Goal: Task Accomplishment & Management: Complete application form

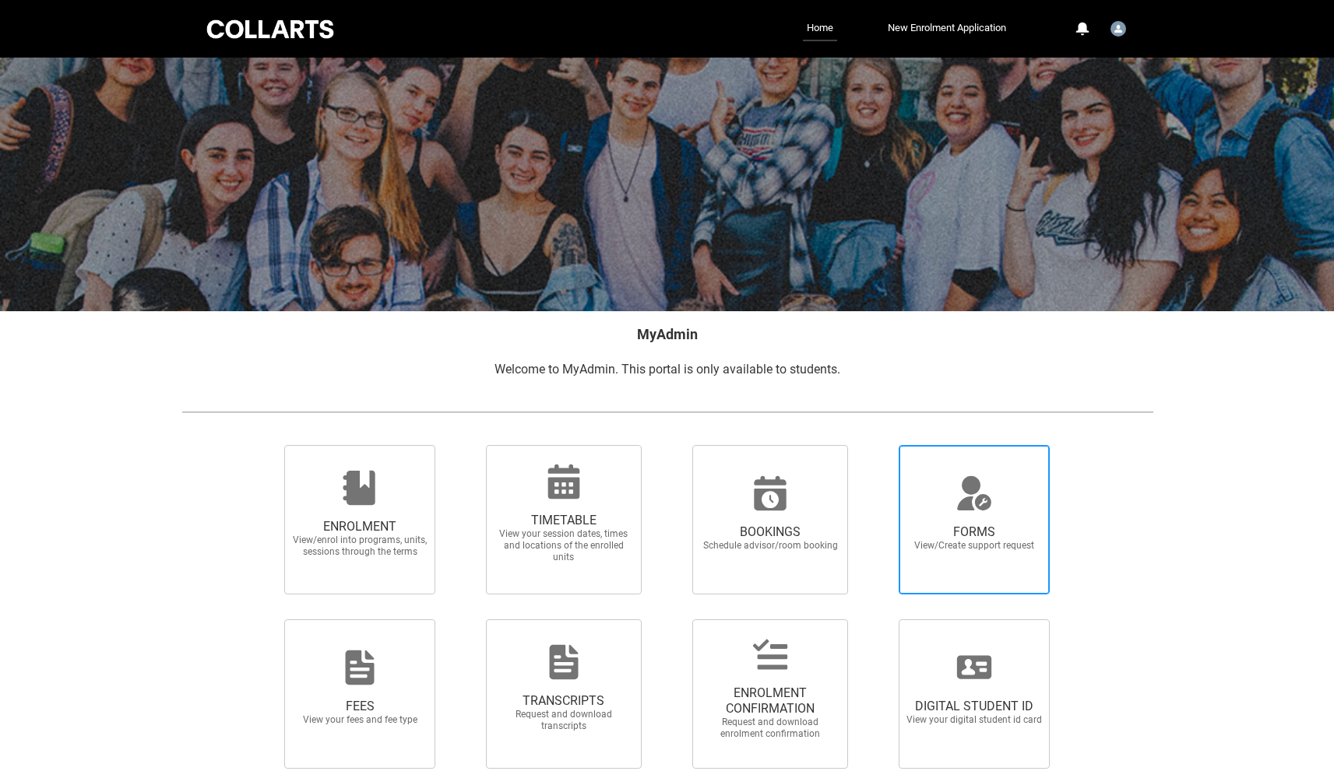
click at [960, 500] on icon at bounding box center [973, 493] width 37 height 37
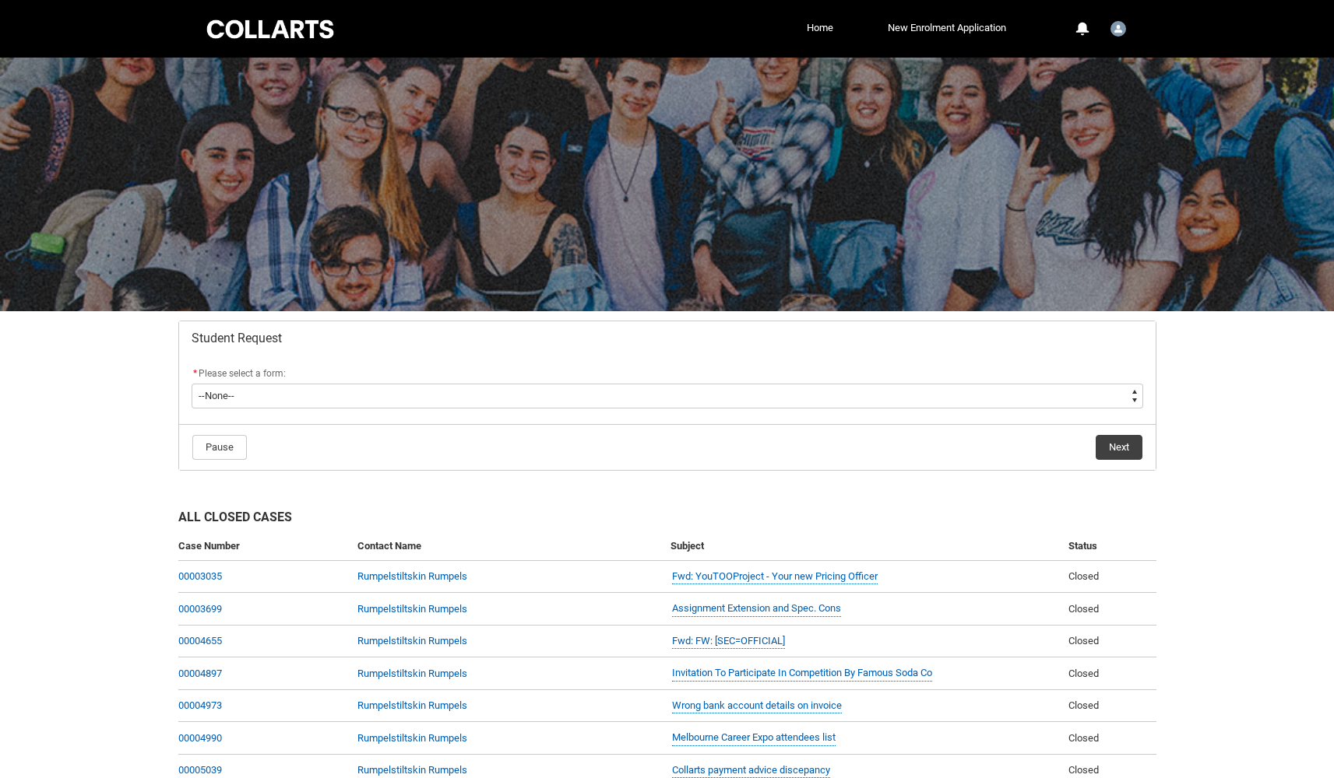
scroll to position [1, 0]
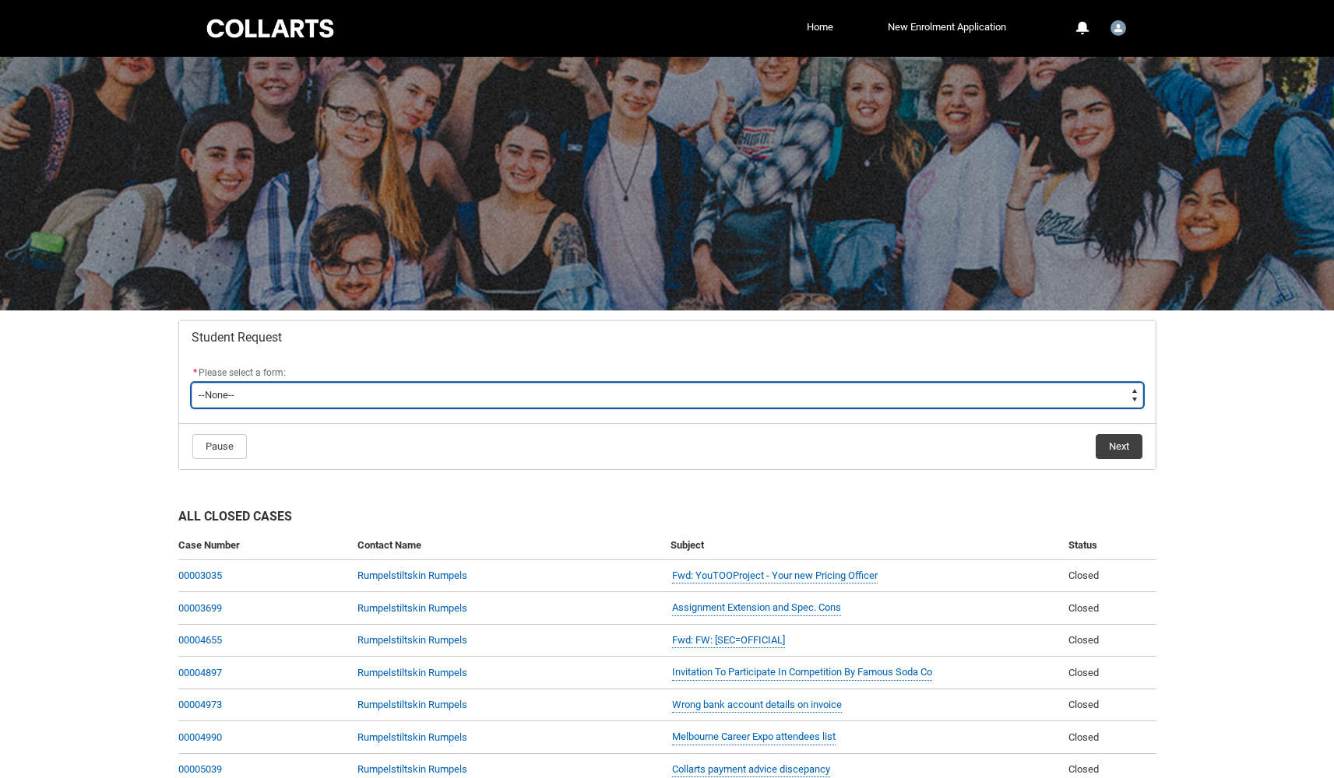
type lightning-select "Deferral_Leave_of_Absence_Choice"
select select "Deferral_Leave_of_Absence_Choice"
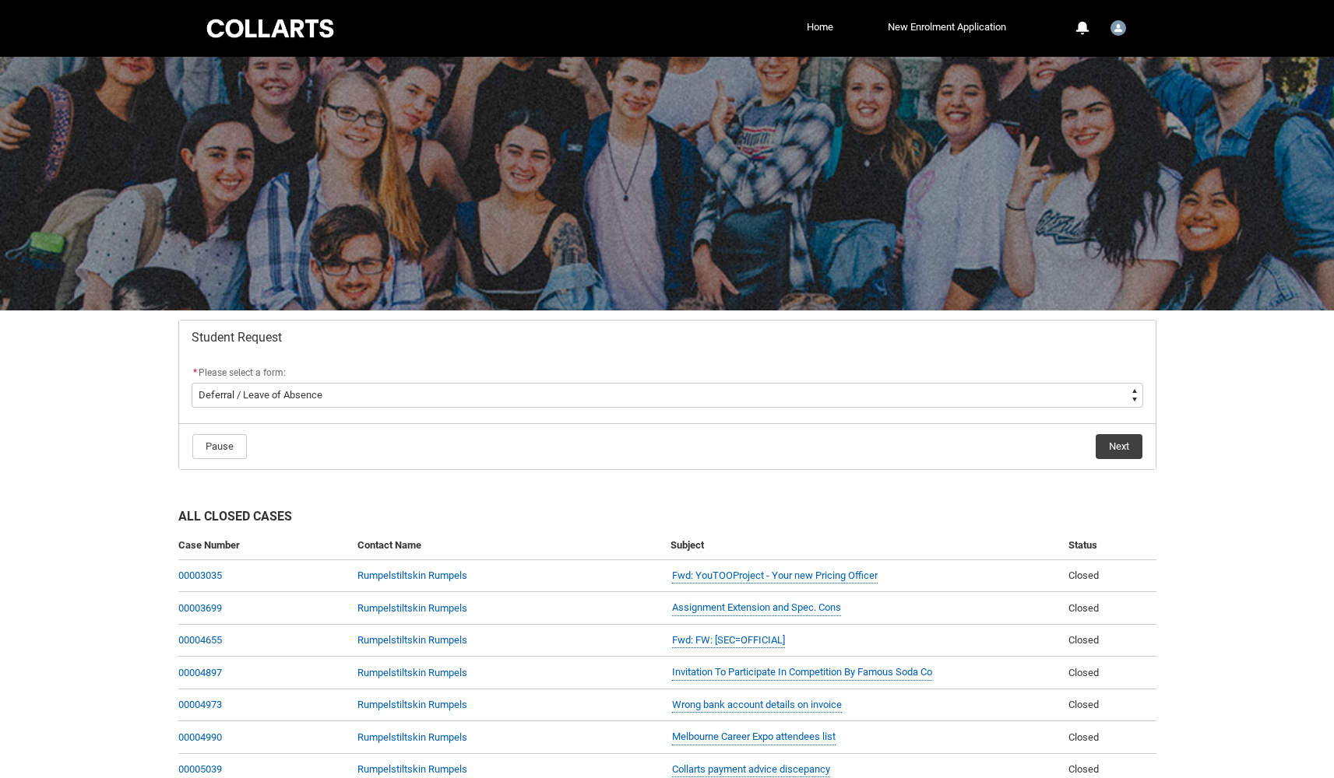
click at [1116, 443] on button "Next" at bounding box center [1118, 446] width 47 height 25
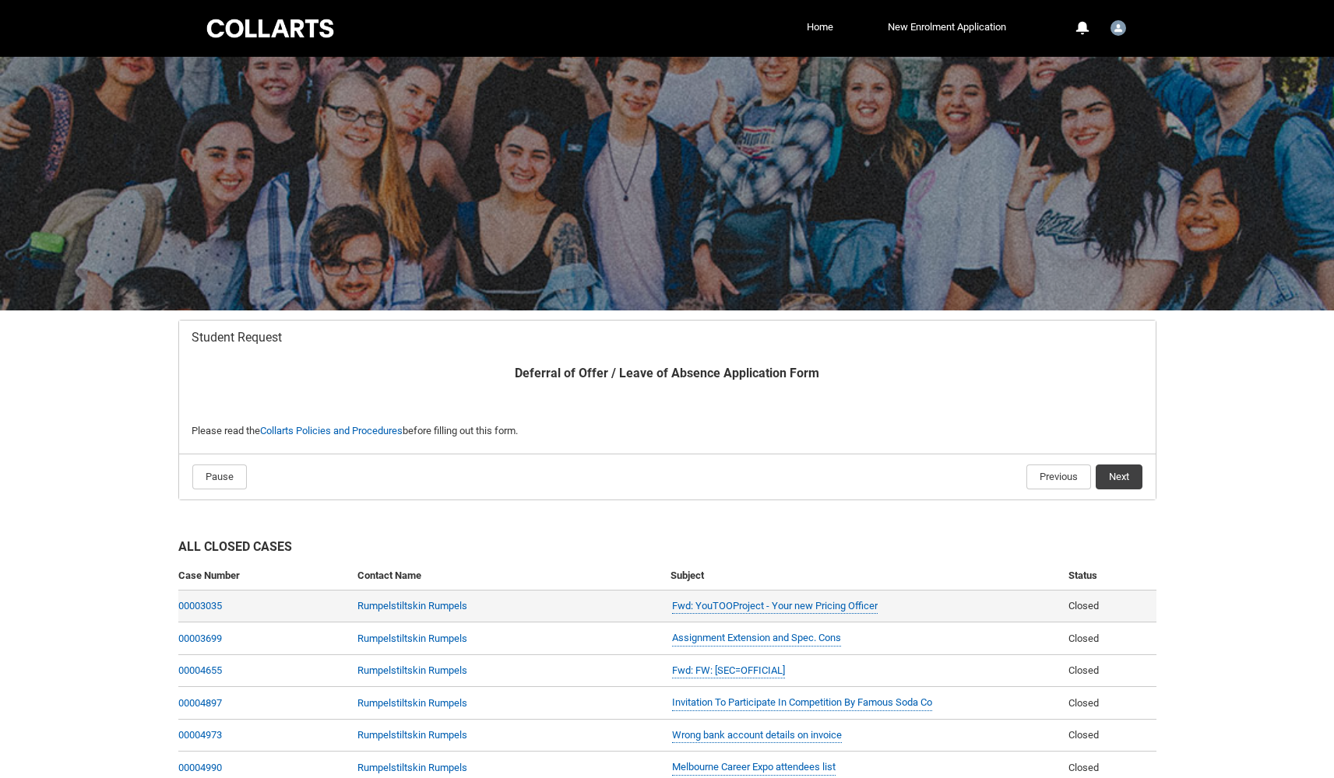
scroll to position [166, 0]
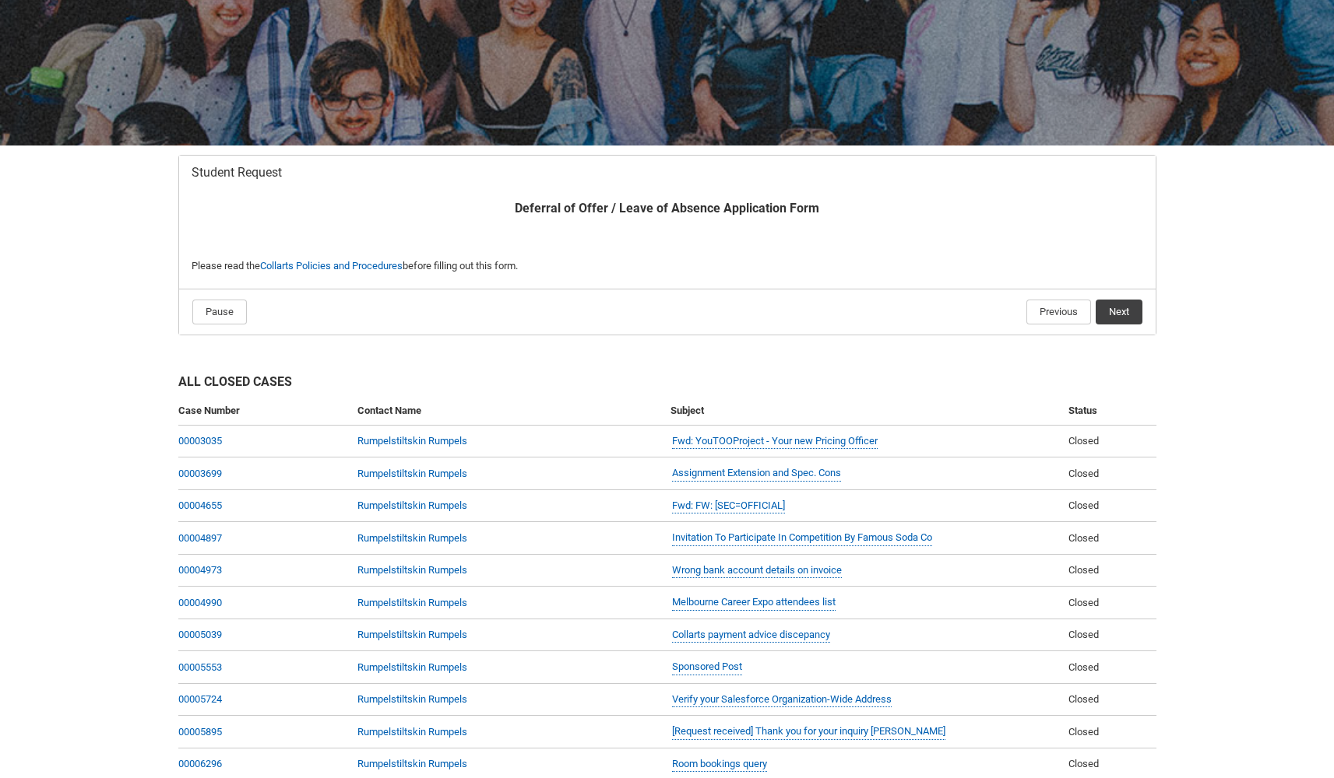
click at [1123, 300] on button "Next" at bounding box center [1118, 312] width 47 height 25
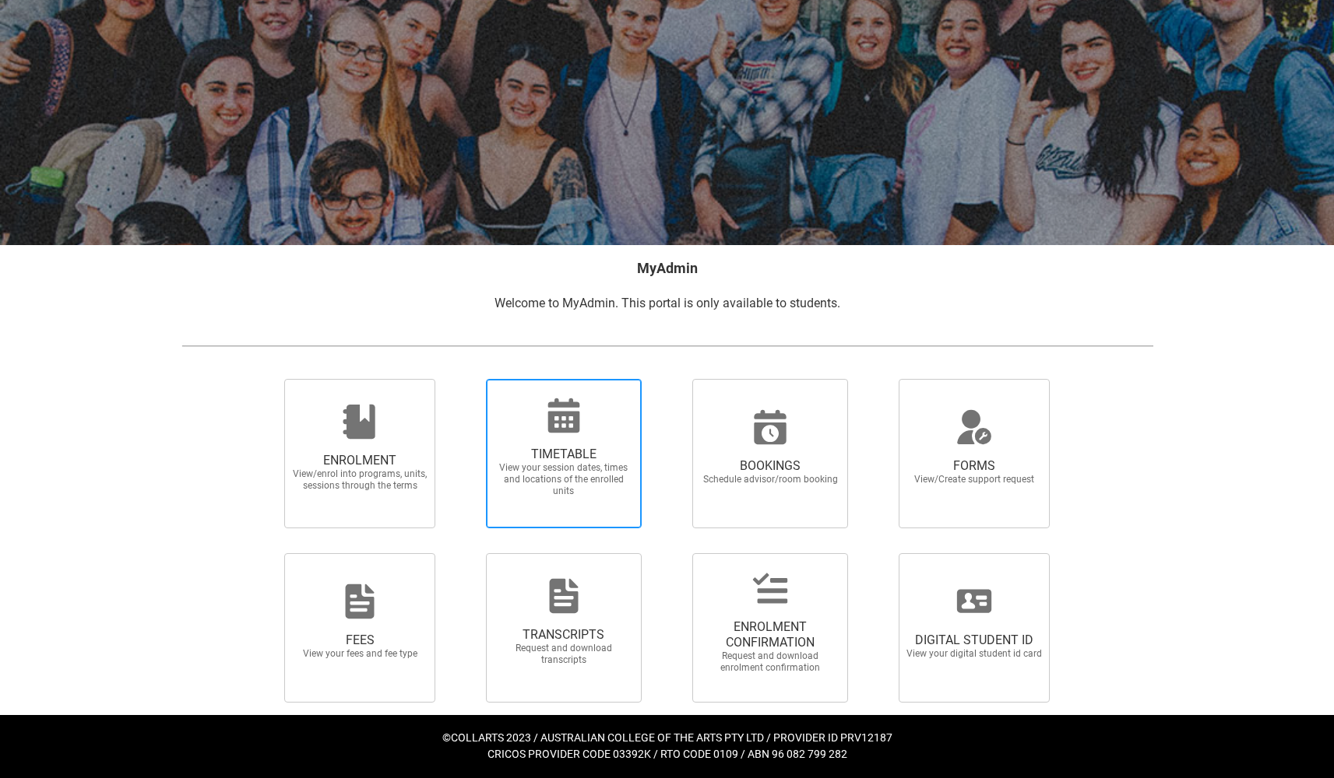
scroll to position [65, 0]
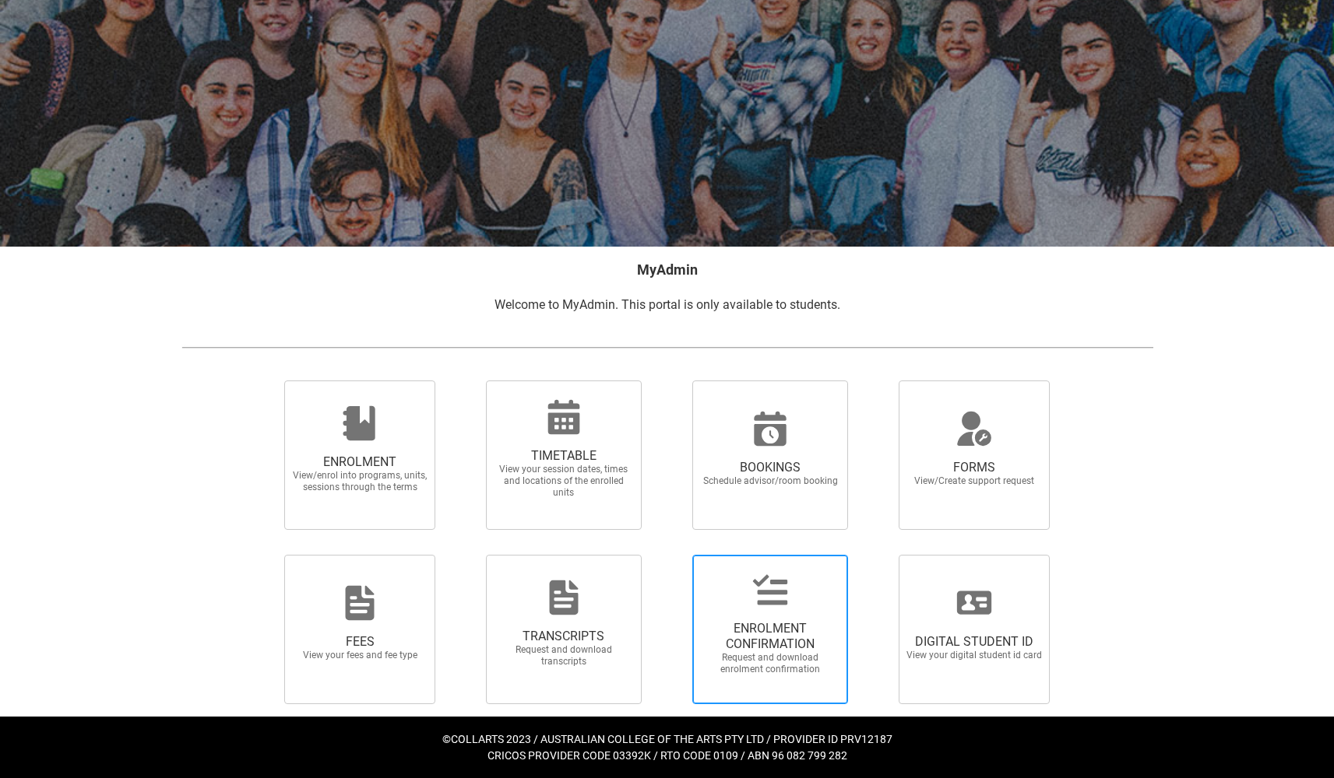
click at [795, 608] on span "ENROLMENT CONFIRMATION Request and download enrolment confirmation" at bounding box center [769, 629] width 149 height 117
click at [673, 555] on input "ENROLMENT CONFIRMATION Request and download enrolment confirmation" at bounding box center [672, 554] width 1 height 1
radio input "true"
